Goal: Task Accomplishment & Management: Use online tool/utility

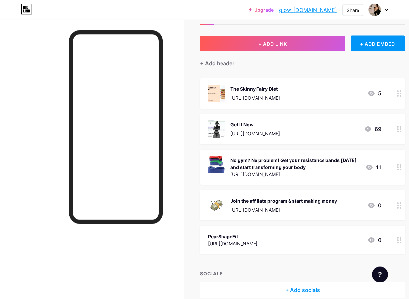
scroll to position [27, 0]
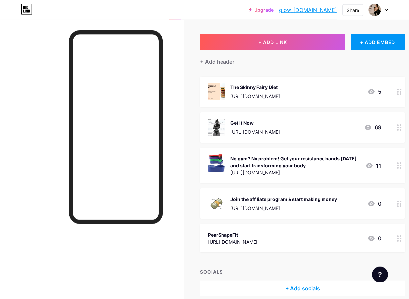
click at [335, 93] on div "The Skinny Fairy Diet [URL][DOMAIN_NAME] 5" at bounding box center [295, 91] width 174 height 17
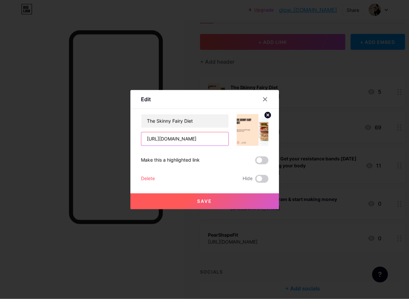
click at [148, 142] on input "[URL][DOMAIN_NAME]" at bounding box center [184, 139] width 87 height 13
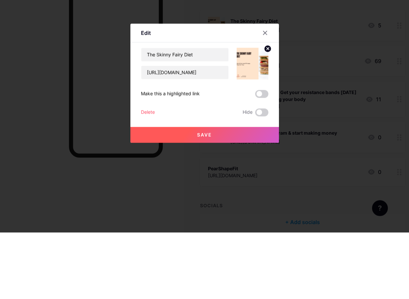
click at [265, 97] on icon at bounding box center [265, 99] width 5 height 5
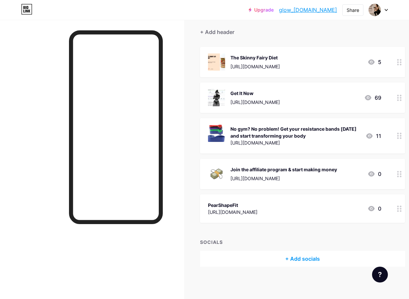
scroll to position [57, 0]
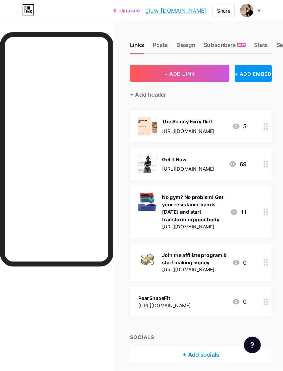
scroll to position [0, 0]
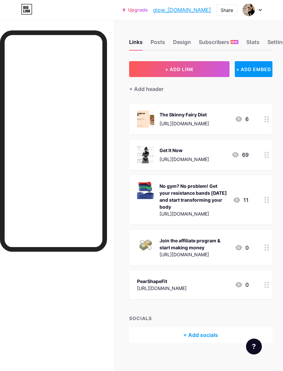
click at [254, 43] on div "Stats" at bounding box center [253, 44] width 13 height 12
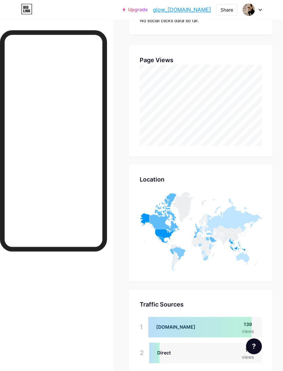
scroll to position [243, 0]
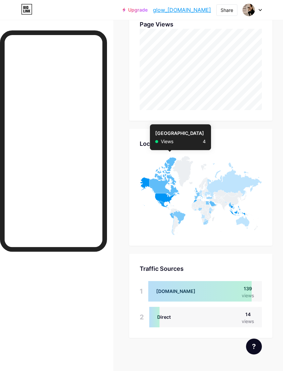
click at [170, 164] on icon at bounding box center [164, 176] width 30 height 39
click at [146, 184] on icon at bounding box center [157, 191] width 35 height 29
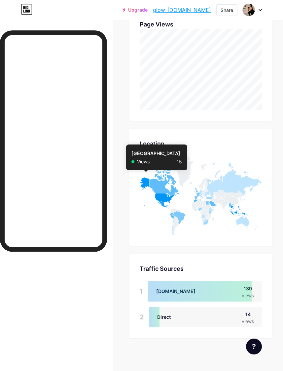
click at [161, 199] on icon at bounding box center [157, 191] width 35 height 29
click at [159, 197] on icon at bounding box center [157, 191] width 35 height 29
click at [166, 195] on icon at bounding box center [157, 191] width 35 height 29
click at [159, 200] on icon at bounding box center [157, 191] width 35 height 29
click at [163, 199] on icon at bounding box center [157, 191] width 35 height 29
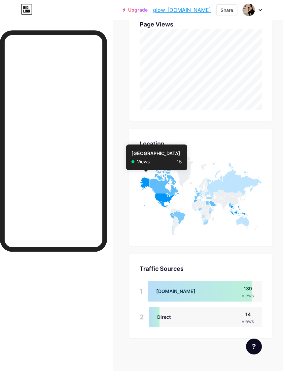
click at [213, 138] on div "Location Location [GEOGRAPHIC_DATA] Views 15" at bounding box center [200, 187] width 143 height 117
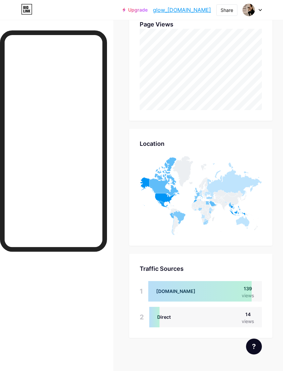
scroll to position [237, 0]
